Goal: Information Seeking & Learning: Learn about a topic

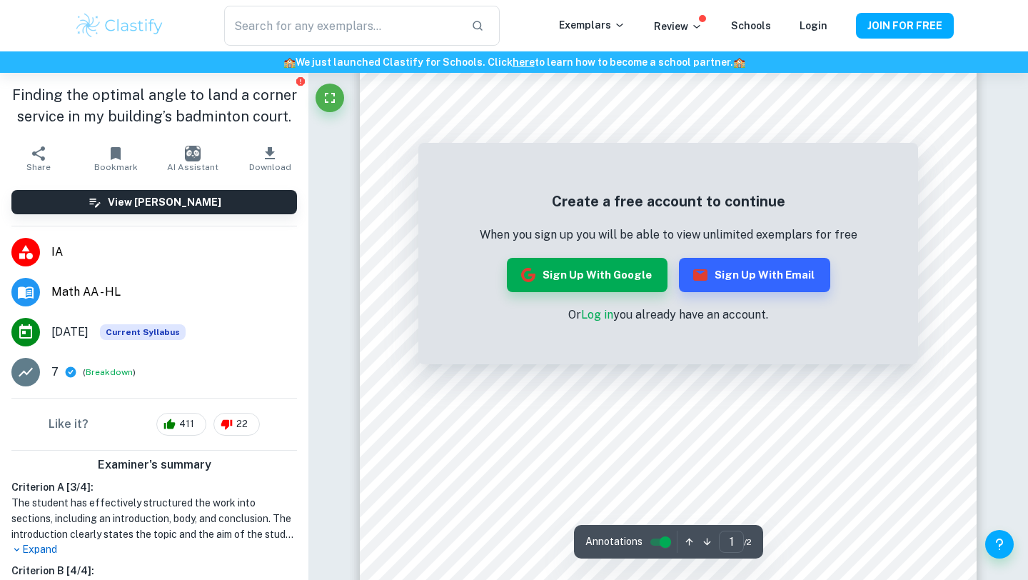
scroll to position [77, 0]
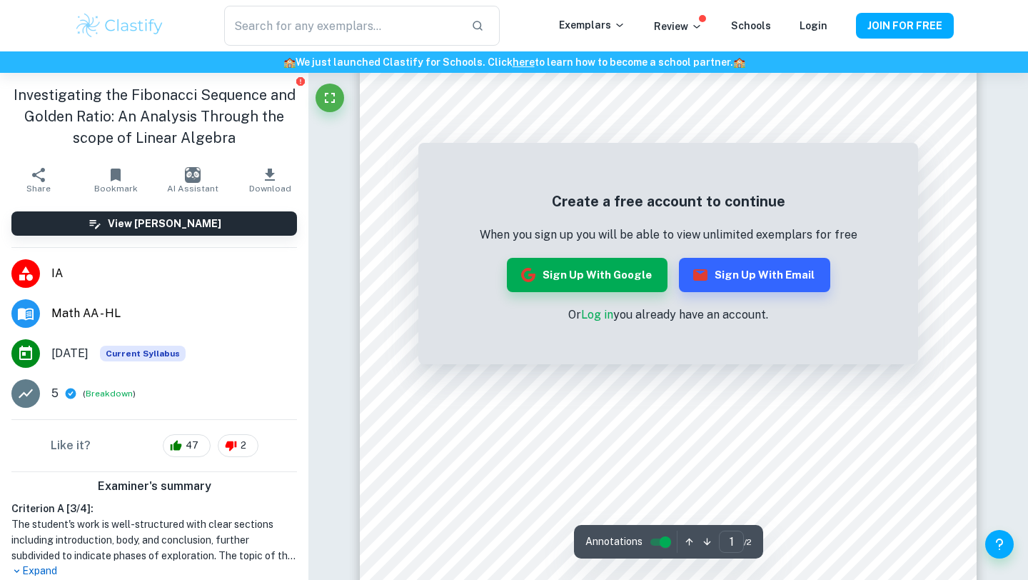
scroll to position [26, 0]
